Goal: Obtain resource: Obtain resource

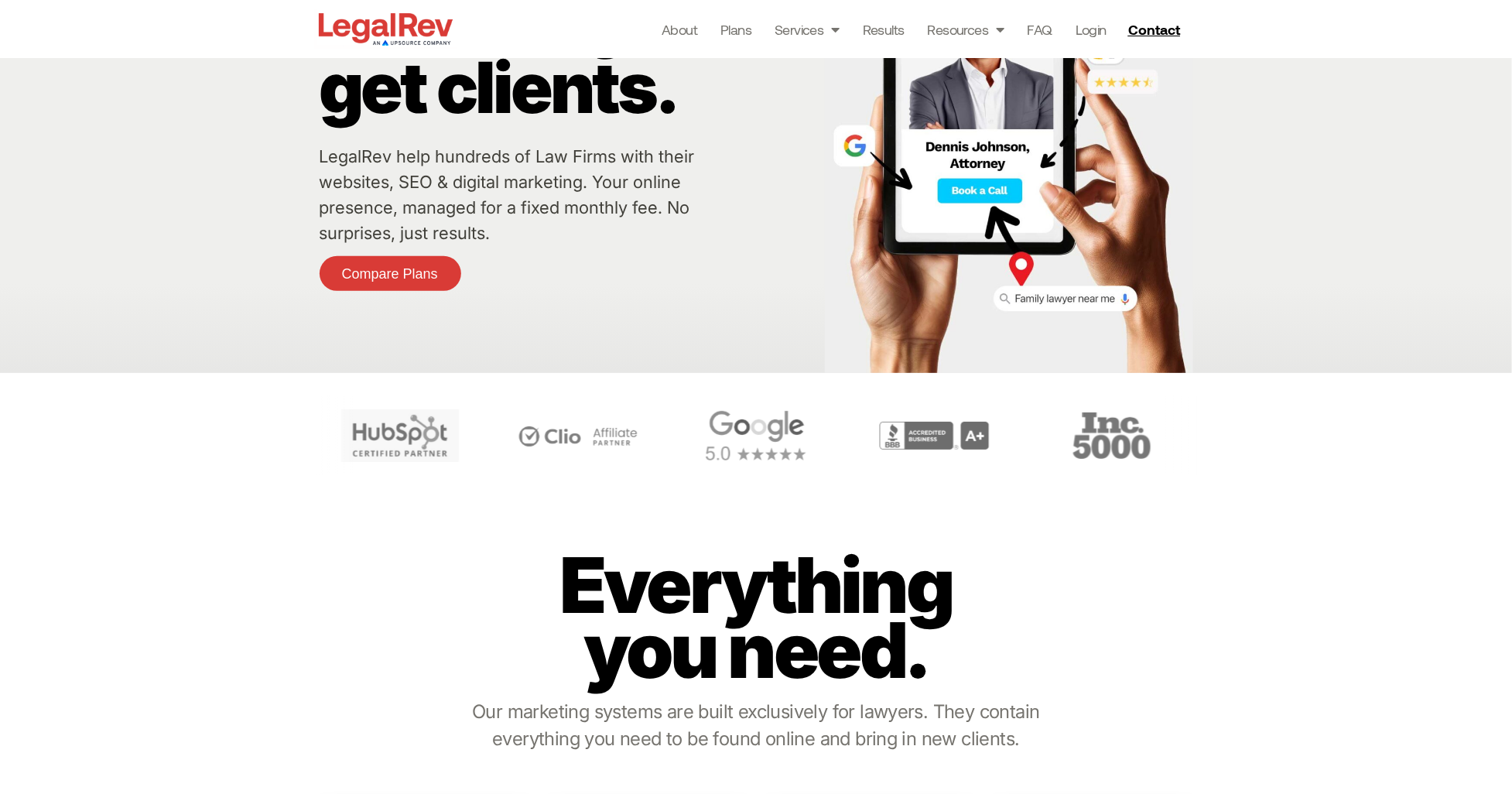
scroll to position [155, 0]
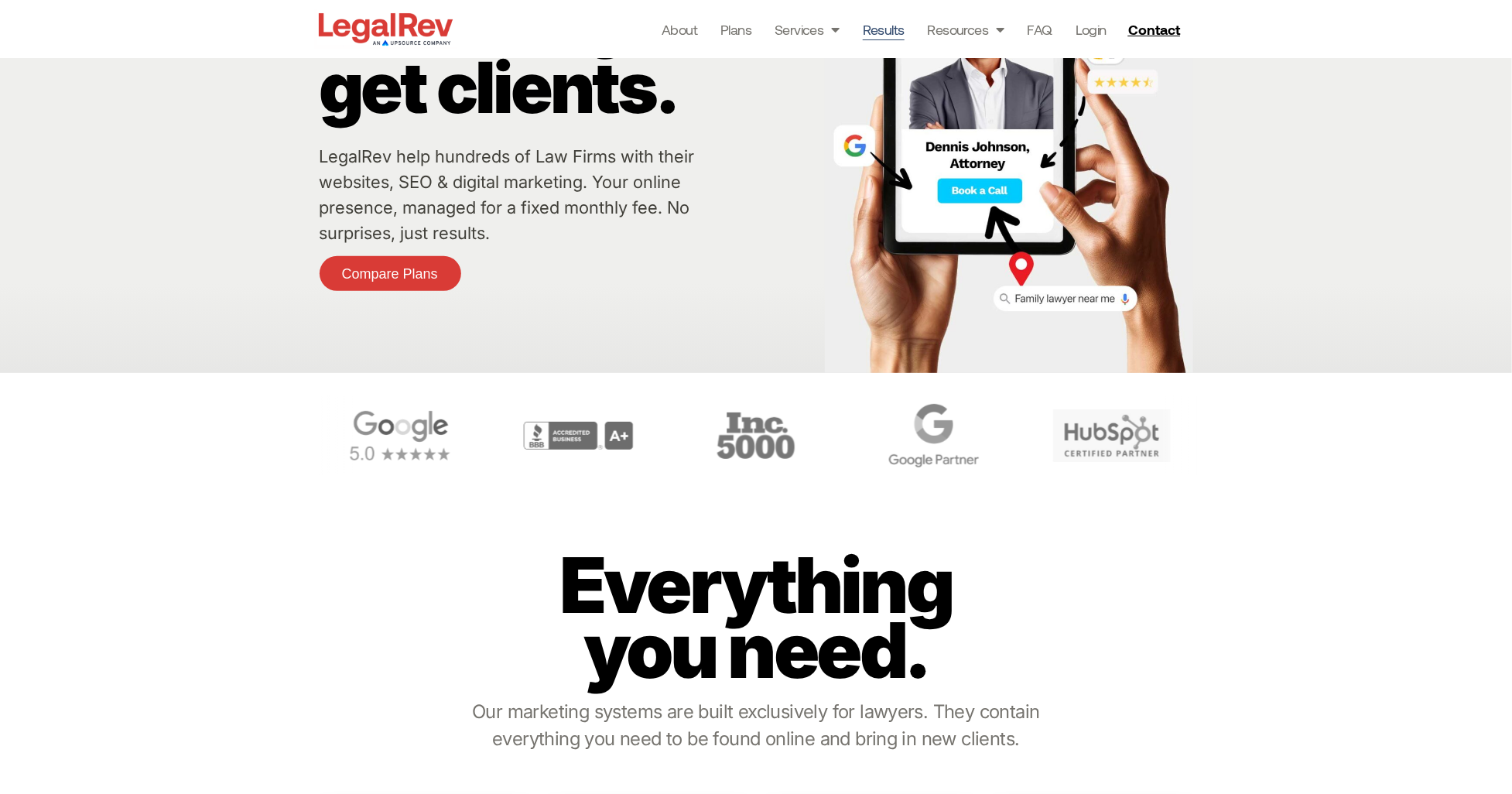
click at [892, 29] on link "Results" at bounding box center [883, 29] width 41 height 22
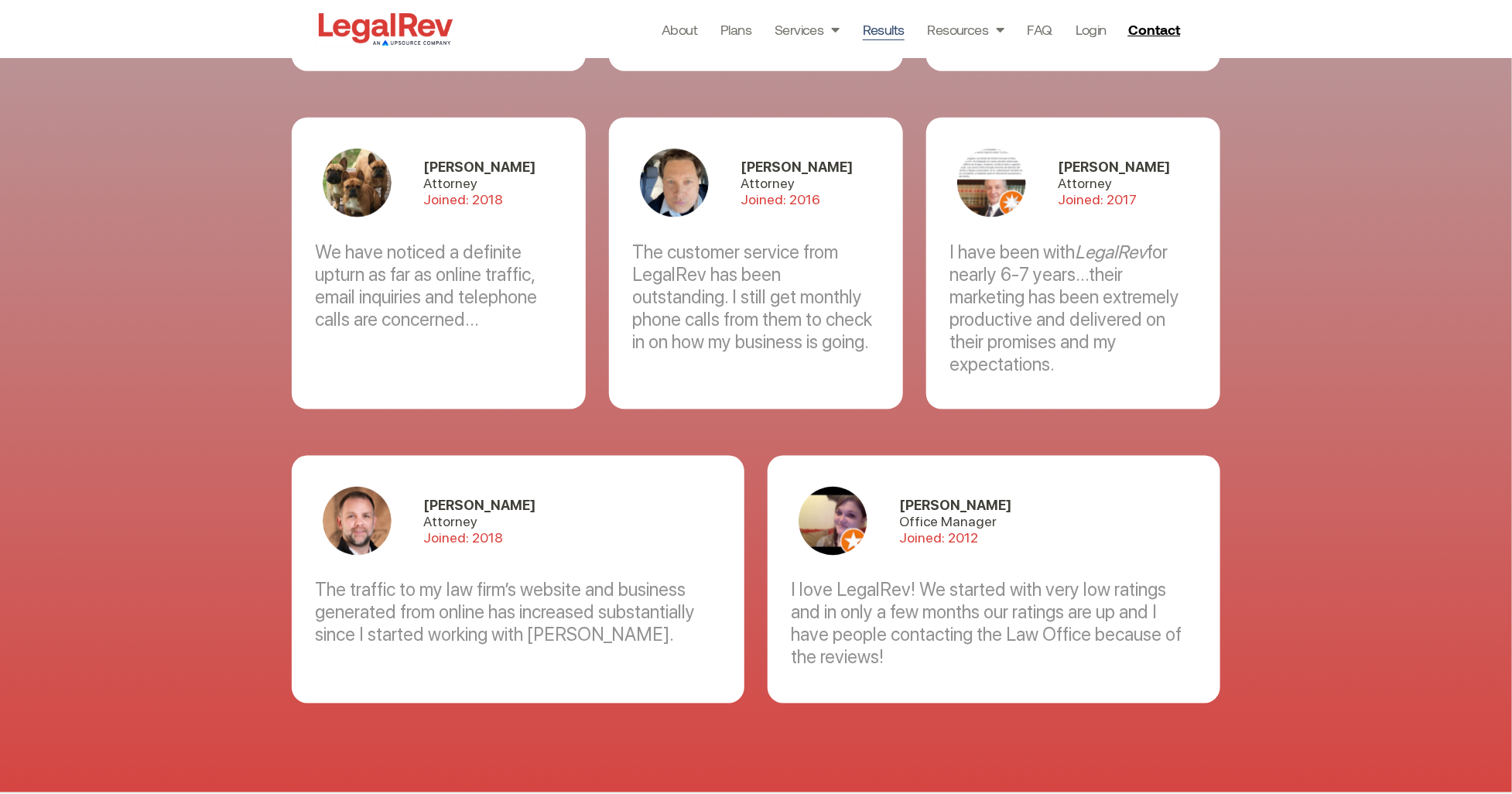
scroll to position [3979, 0]
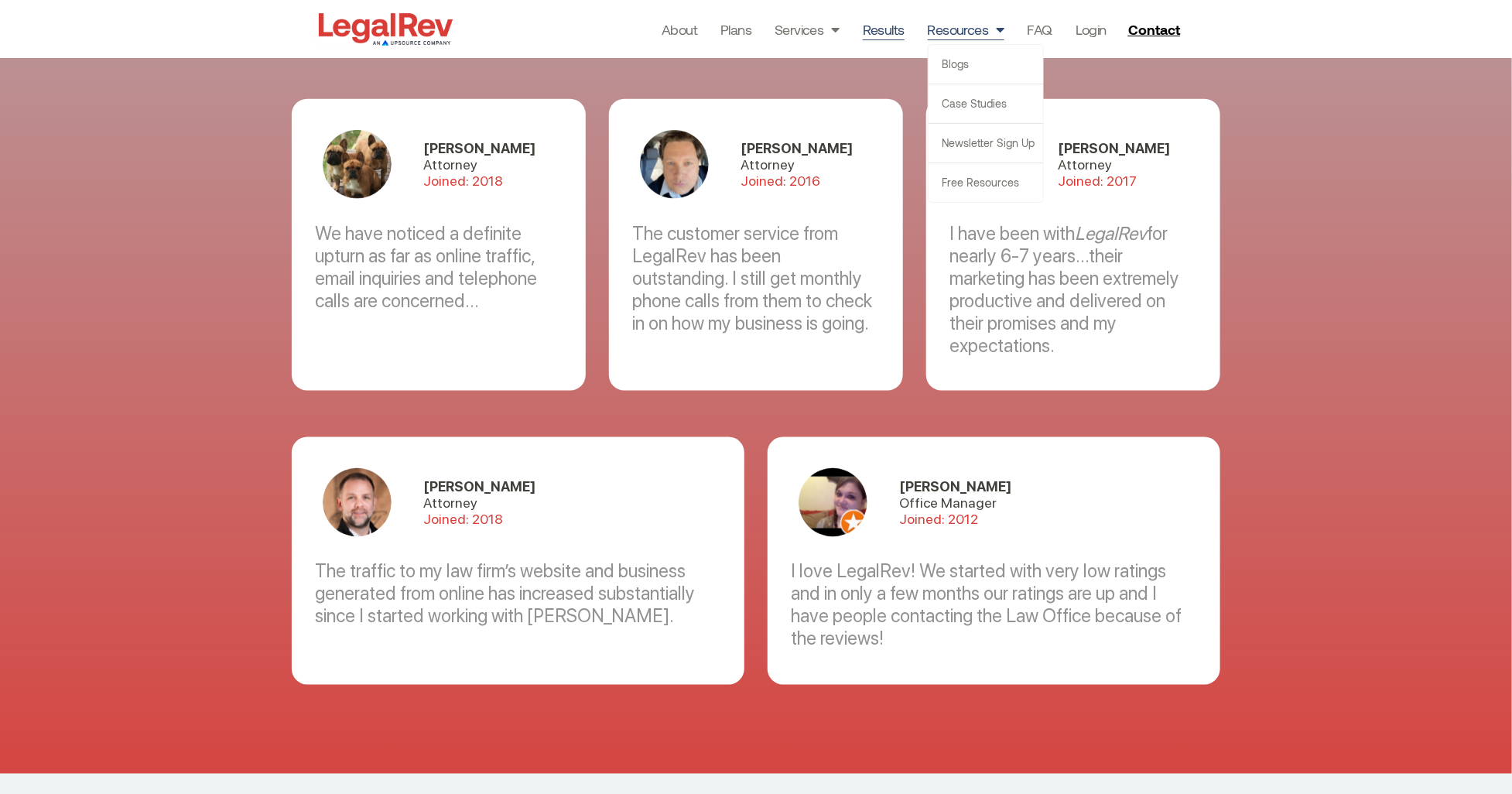
click at [998, 30] on span "Menu" at bounding box center [995, 29] width 16 height 29
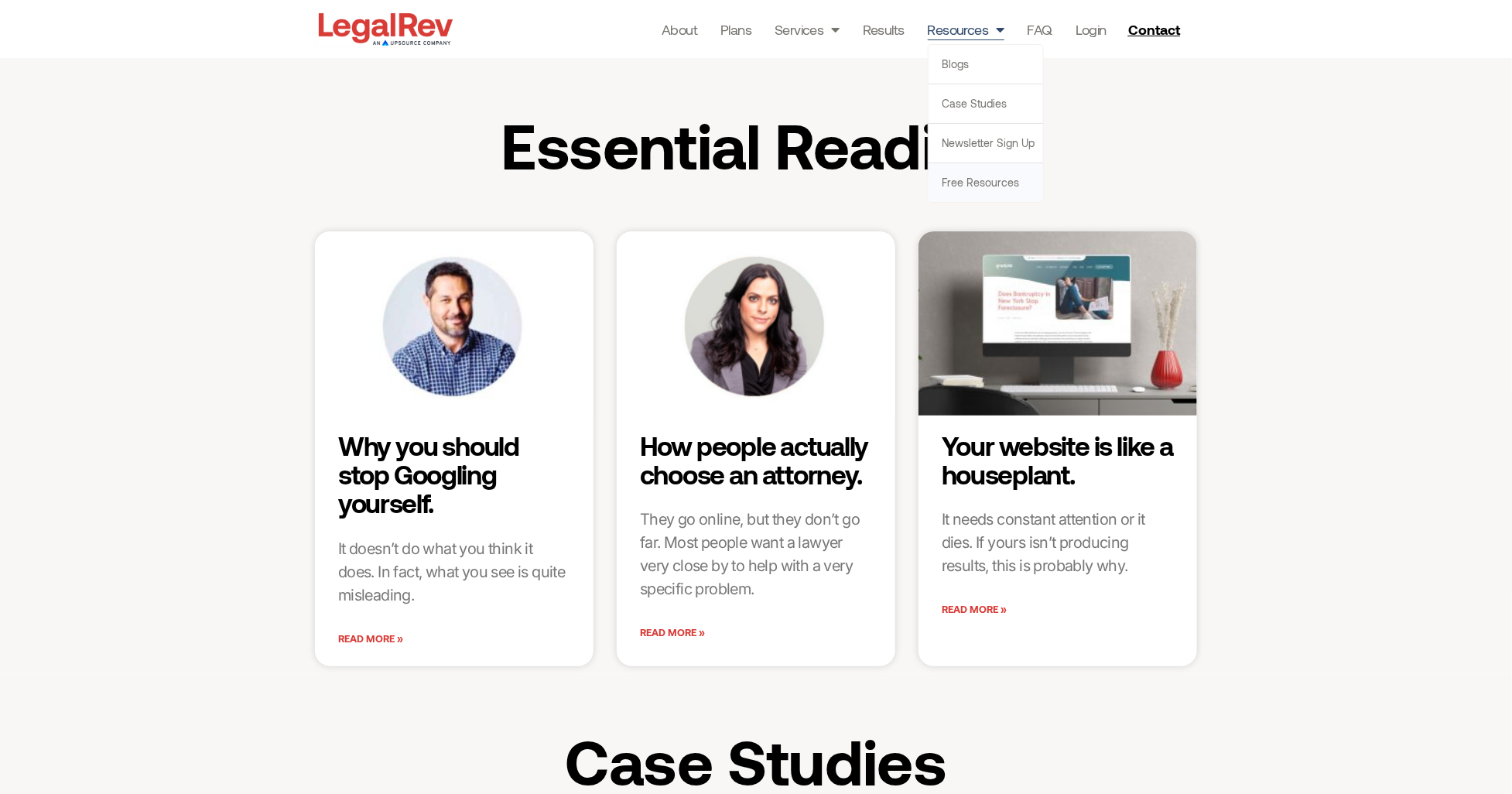
click at [977, 176] on link "Free Resources" at bounding box center [985, 183] width 115 height 39
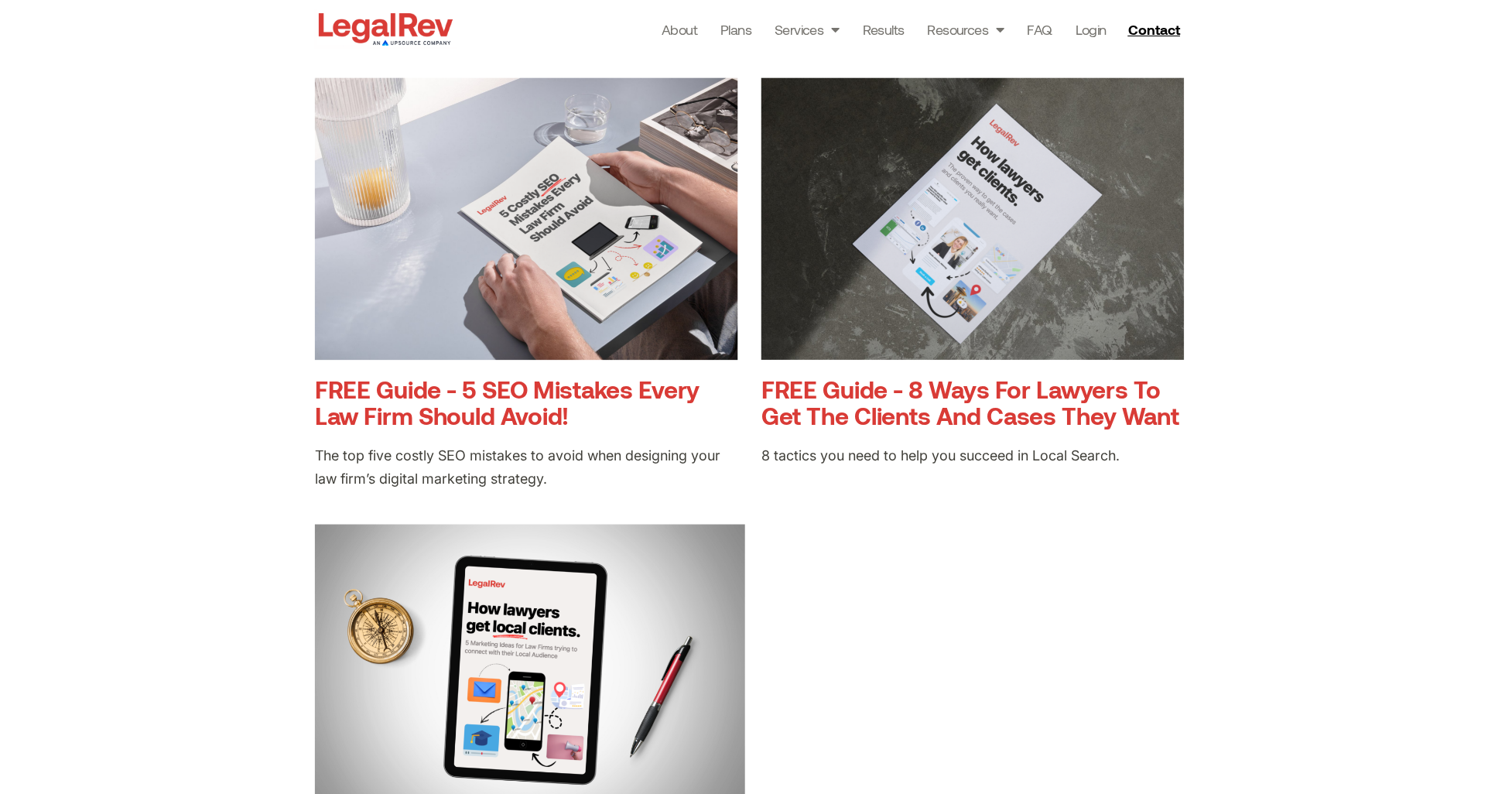
scroll to position [940, 0]
